Goal: Task Accomplishment & Management: Use online tool/utility

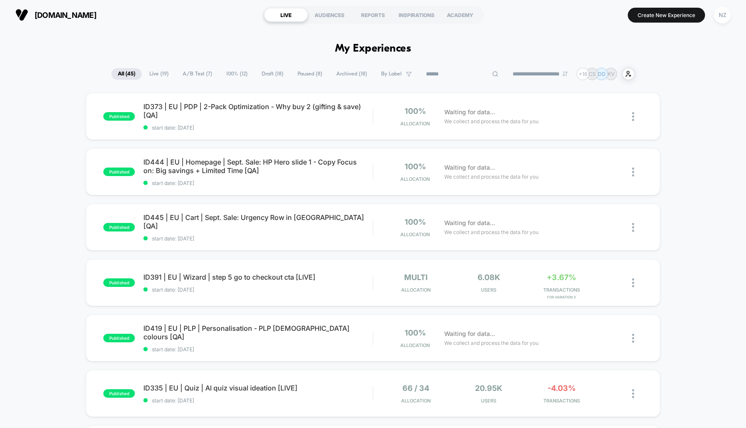
click at [459, 74] on input at bounding box center [461, 74] width 85 height 10
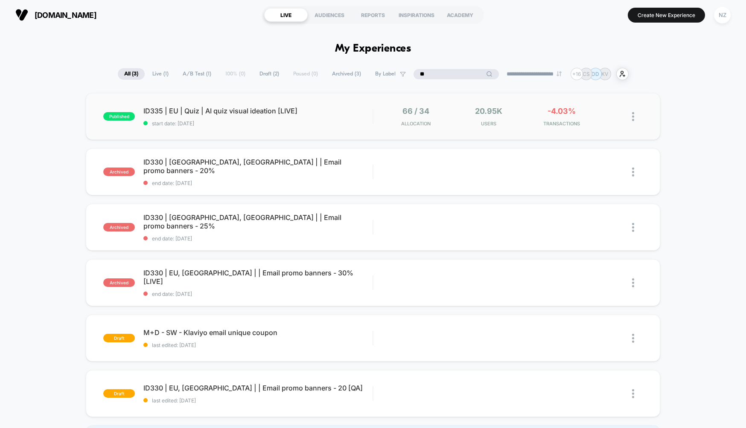
type input "**"
click at [249, 119] on div "ID335 | EU | Quiz | AI quiz visual ideation [LIVE] Click to edit experience det…" at bounding box center [257, 117] width 229 height 20
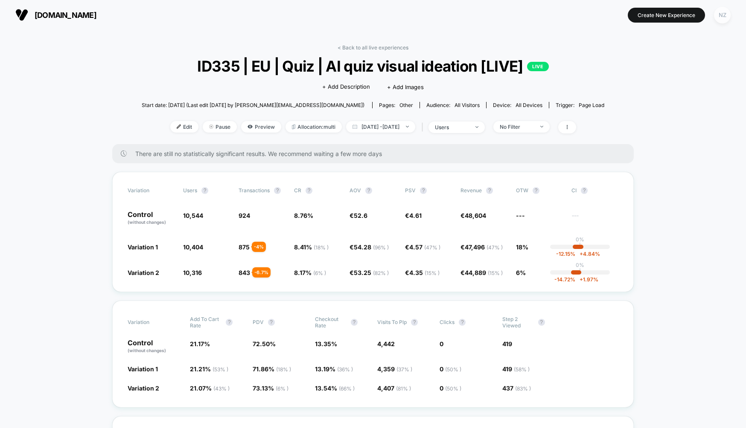
click at [718, 12] on div "NZ" at bounding box center [722, 15] width 17 height 17
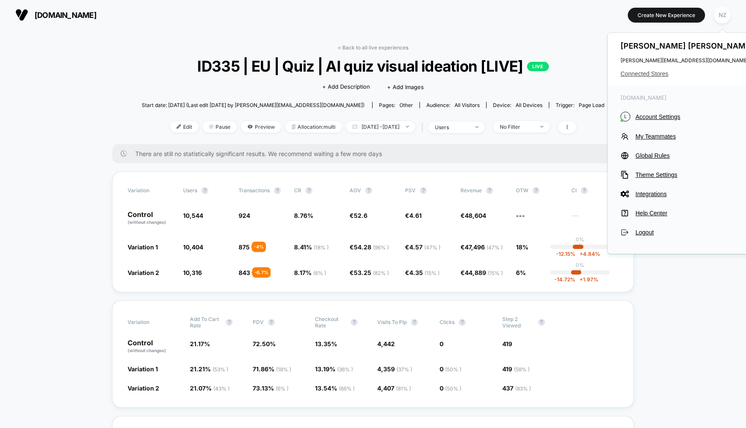
click at [658, 75] on span "Connected Stores" at bounding box center [687, 73] width 135 height 7
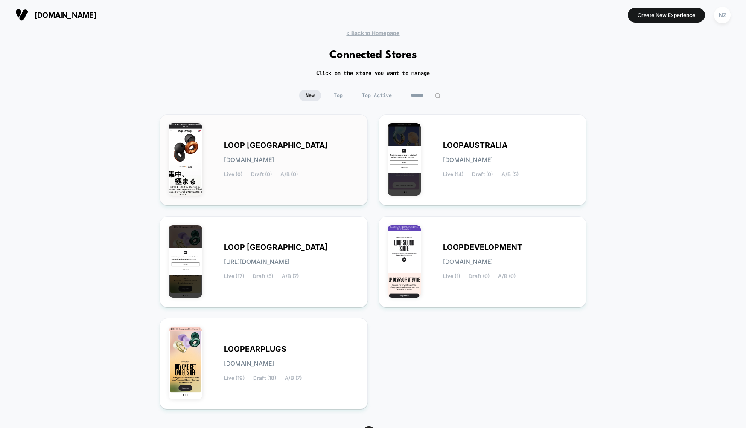
scroll to position [25, 0]
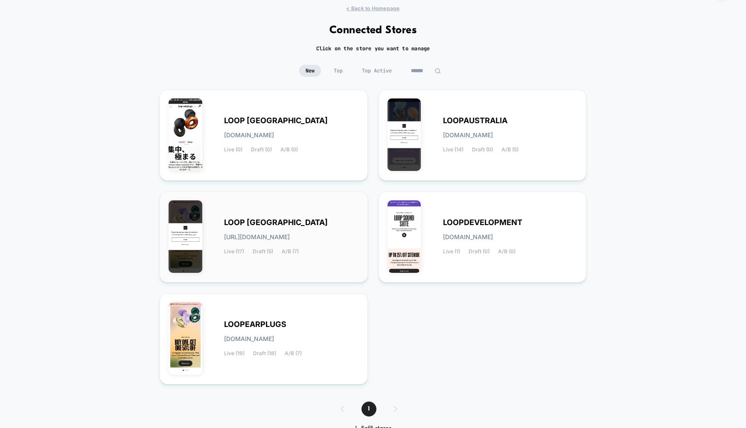
click at [289, 216] on div "LOOP UNITED STATES loop-united_states.myshopify.com Live (17) Draft (5) A/B (7)" at bounding box center [263, 236] width 190 height 73
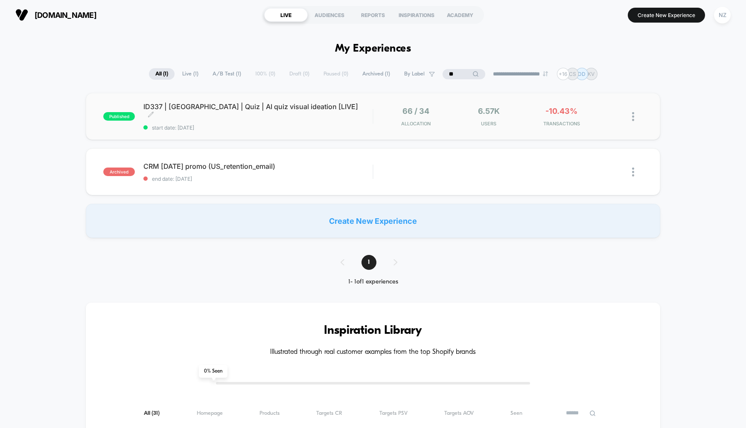
click at [254, 113] on span "ID337 | USA | Quiz | AI quiz visual ideation [LIVE] Click to edit experience de…" at bounding box center [257, 110] width 229 height 17
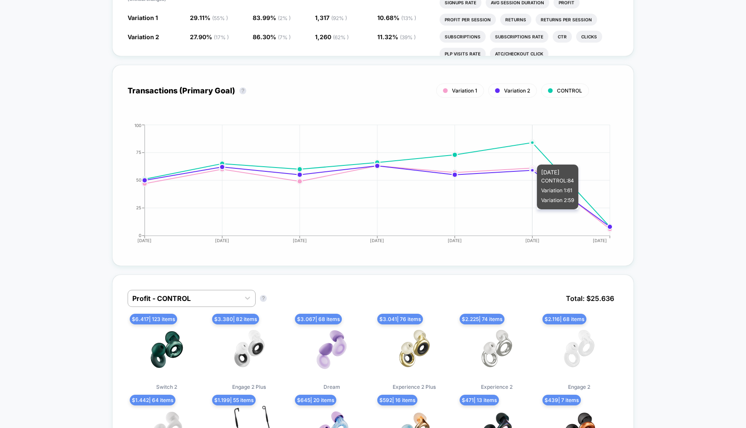
scroll to position [377, 0]
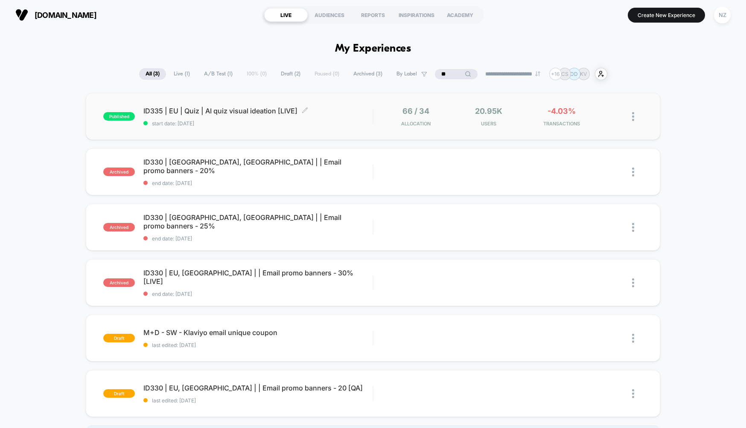
click at [259, 113] on span "ID335 | EU | Quiz | AI quiz visual ideation [LIVE] Click to edit experience det…" at bounding box center [257, 111] width 229 height 9
